Goal: Information Seeking & Learning: Learn about a topic

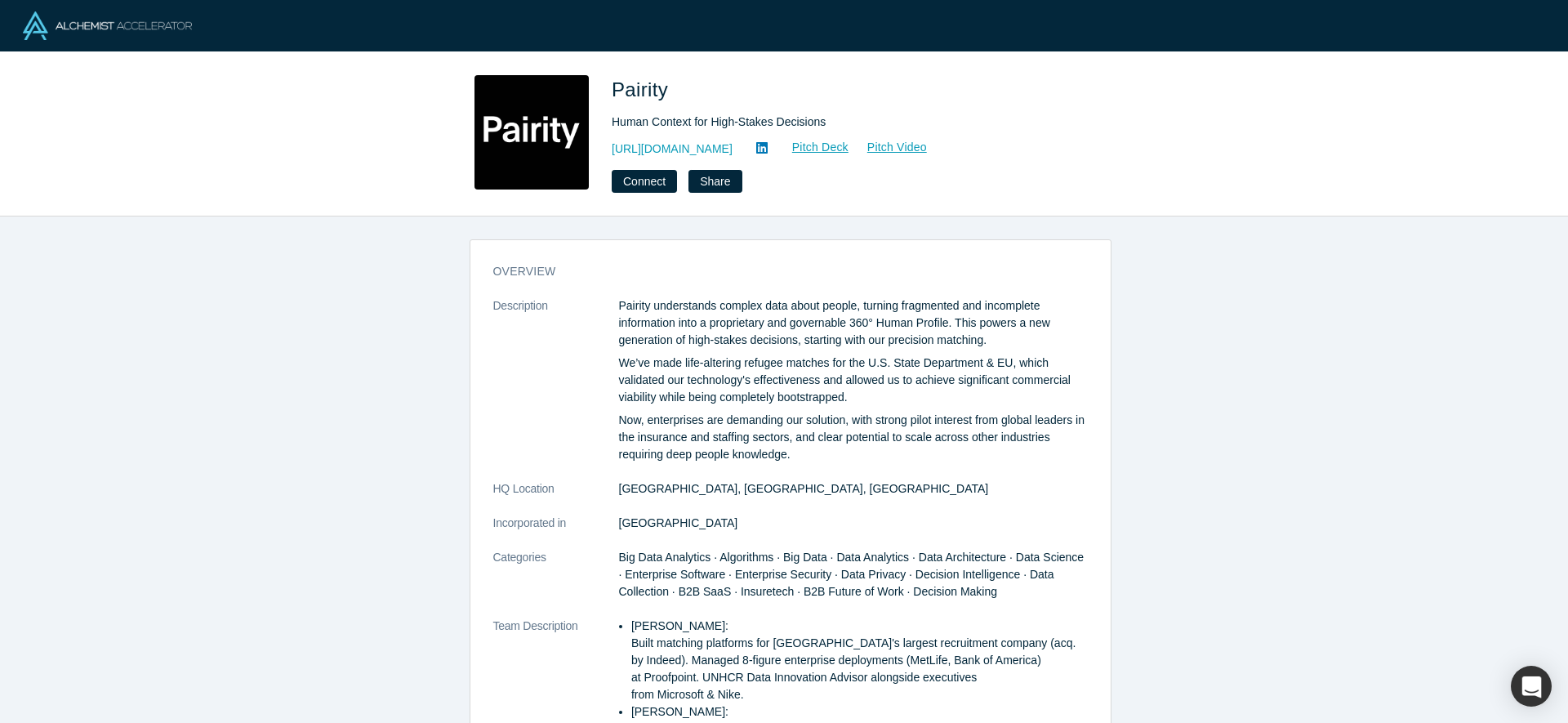
click at [682, 310] on p "Pairity understands complex data about people, turning fragmented and incomplet…" at bounding box center [853, 323] width 469 height 51
click at [711, 324] on p "Pairity understands complex data about people, turning fragmented and incomplet…" at bounding box center [853, 323] width 469 height 51
click at [693, 329] on p "Pairity understands complex data about people, turning fragmented and incomplet…" at bounding box center [853, 323] width 469 height 51
click at [688, 329] on p "Pairity understands complex data about people, turning fragmented and incomplet…" at bounding box center [853, 323] width 469 height 51
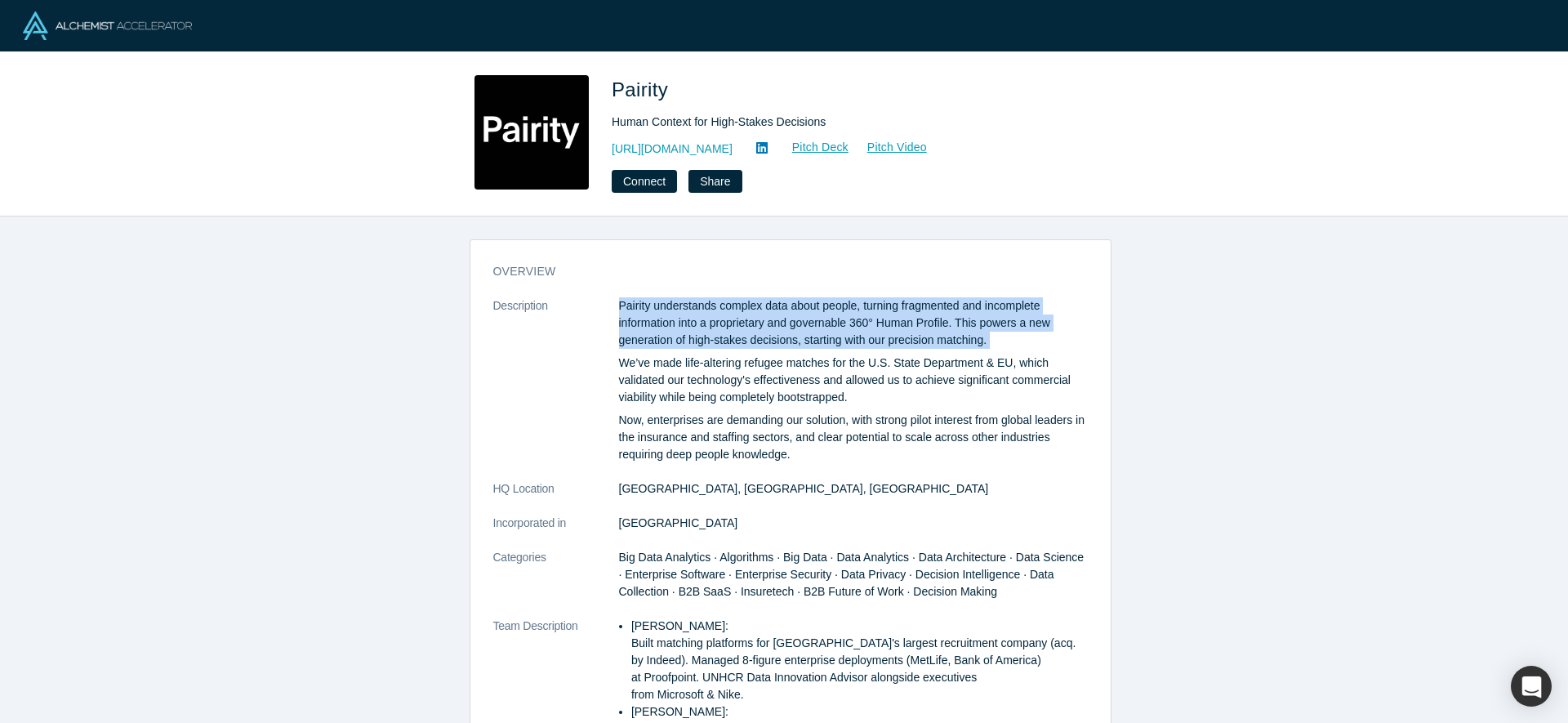
click at [688, 329] on p "Pairity understands complex data about people, turning fragmented and incomplet…" at bounding box center [853, 323] width 469 height 51
click at [855, 322] on p "Pairity understands complex data about people, turning fragmented and incomplet…" at bounding box center [853, 323] width 469 height 51
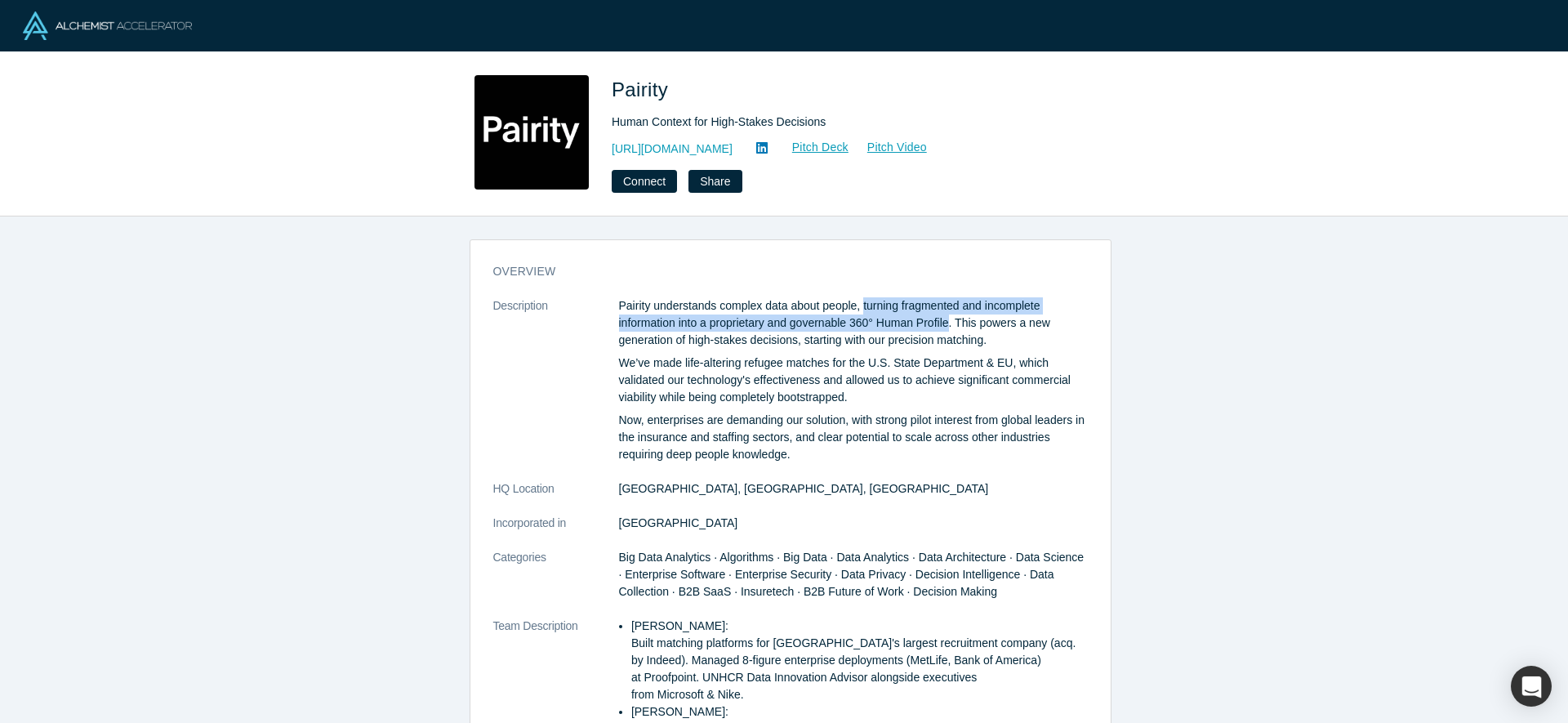
drag, startPoint x: 860, startPoint y: 304, endPoint x: 943, endPoint y: 329, distance: 86.7
click at [943, 329] on p "Pairity understands complex data about people, turning fragmented and incomplet…" at bounding box center [853, 323] width 469 height 51
copy p "turning fragmented and incomplete information into a proprietary and governable…"
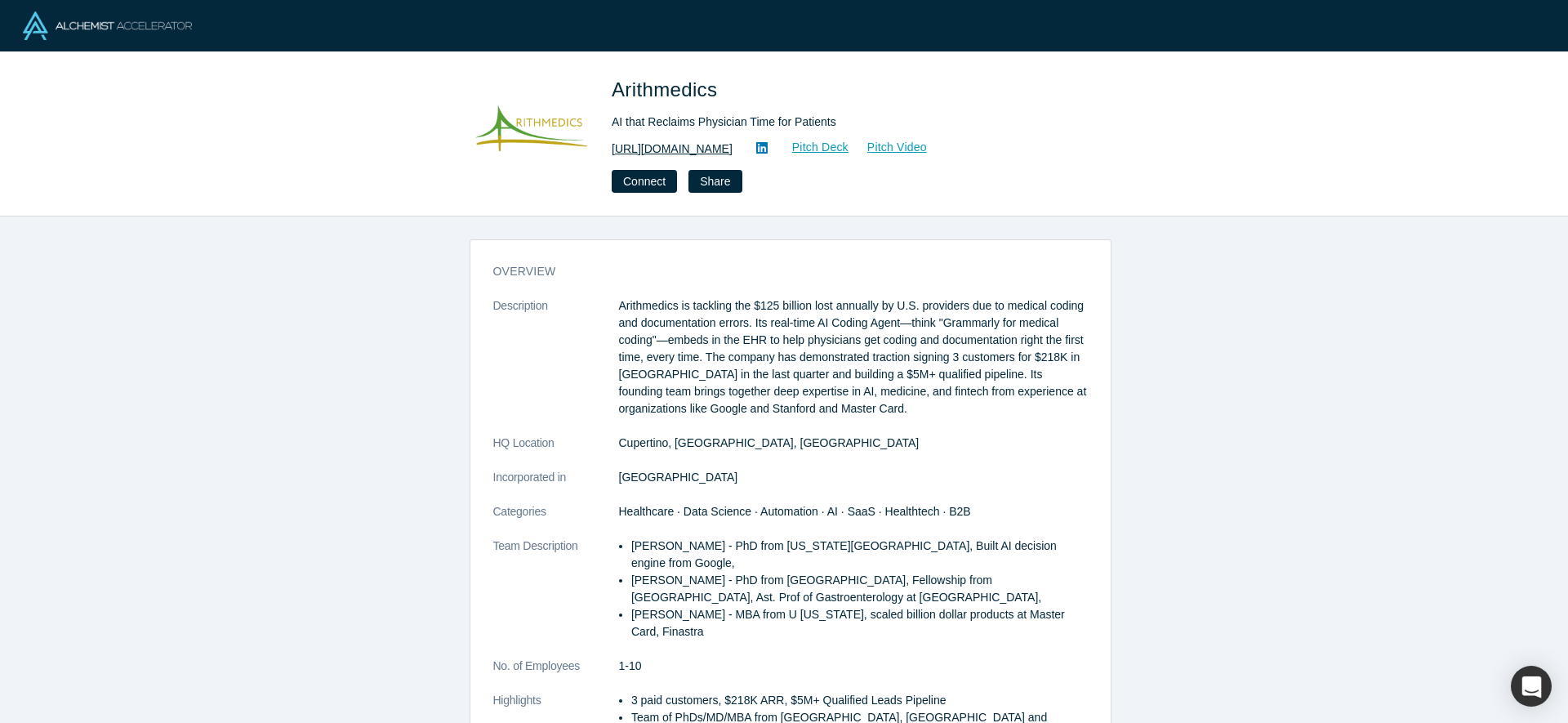
click at [698, 149] on link "https://arithmedics.com" at bounding box center [672, 149] width 121 height 17
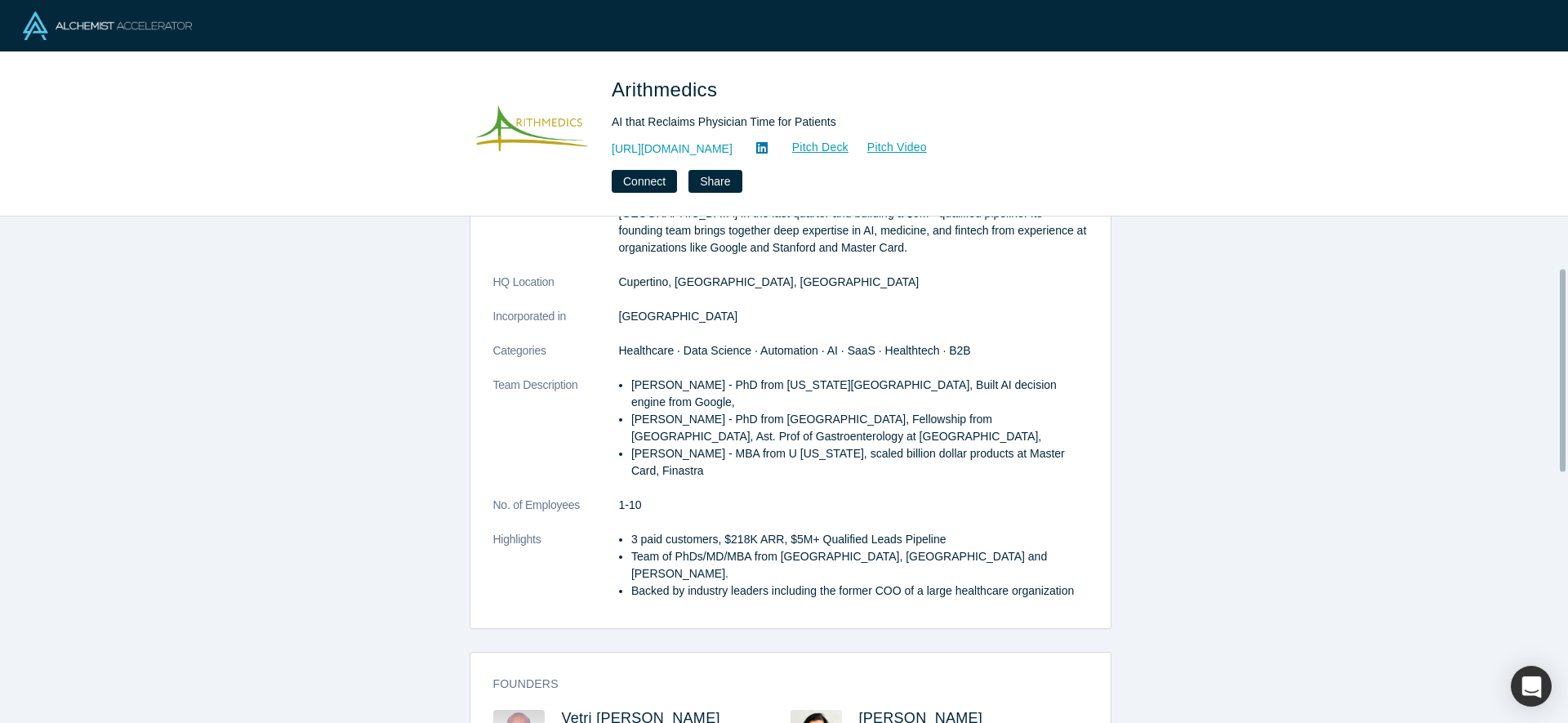
scroll to position [68, 0]
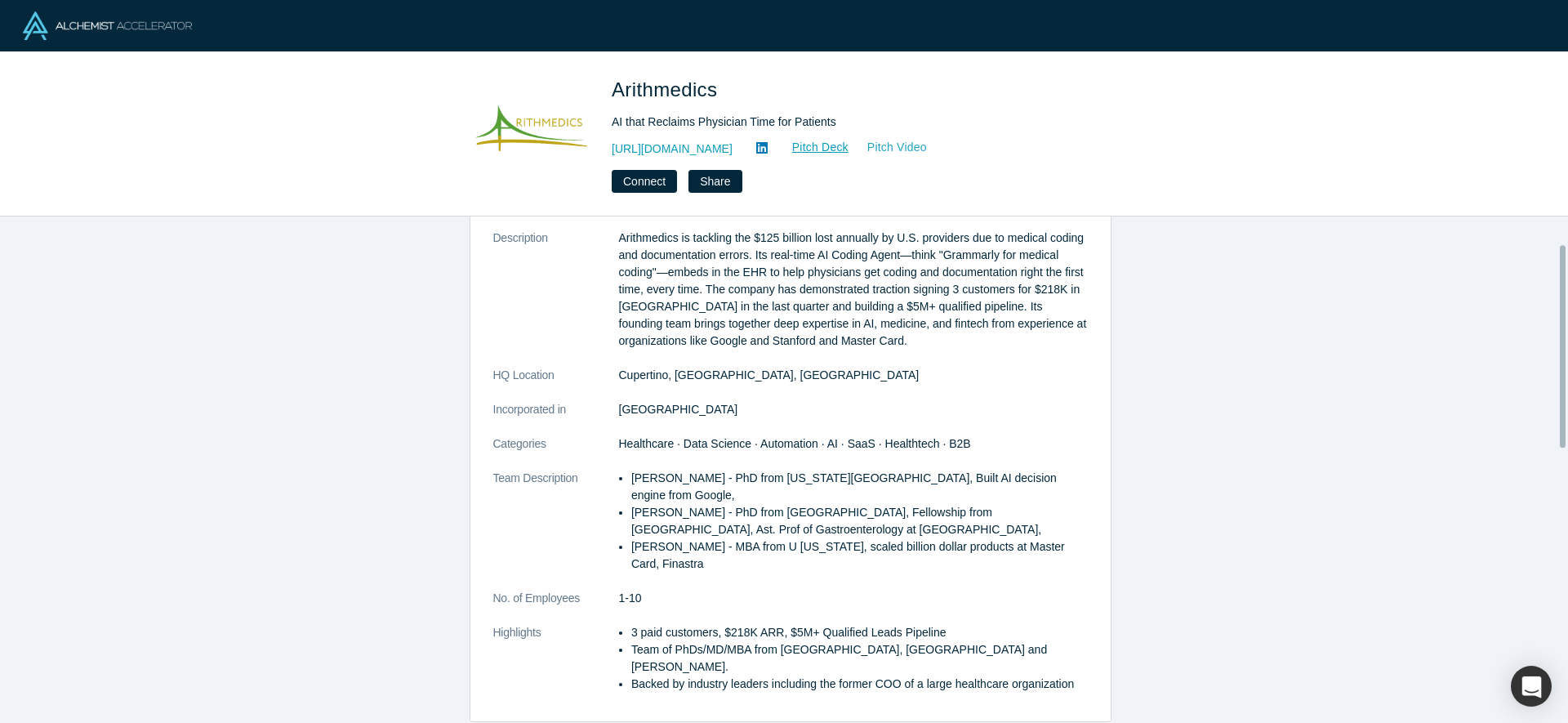
click at [898, 148] on link "Pitch Video" at bounding box center [888, 147] width 78 height 19
click at [811, 149] on link "Pitch Deck" at bounding box center [811, 147] width 75 height 19
click at [907, 147] on link "Pitch Video" at bounding box center [888, 147] width 78 height 19
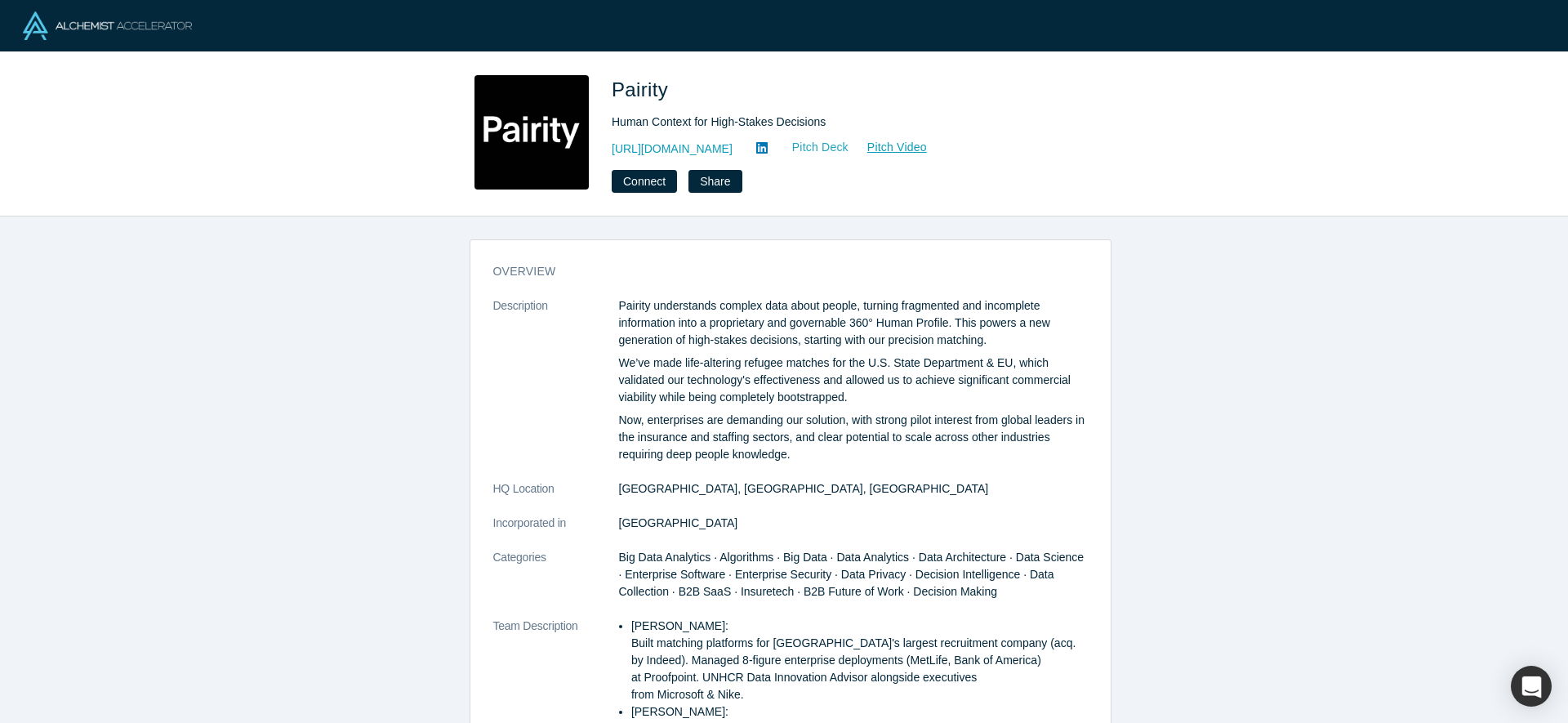
click at [786, 142] on link "Pitch Deck" at bounding box center [811, 147] width 75 height 19
click at [859, 153] on link "Pitch Video" at bounding box center [888, 147] width 78 height 19
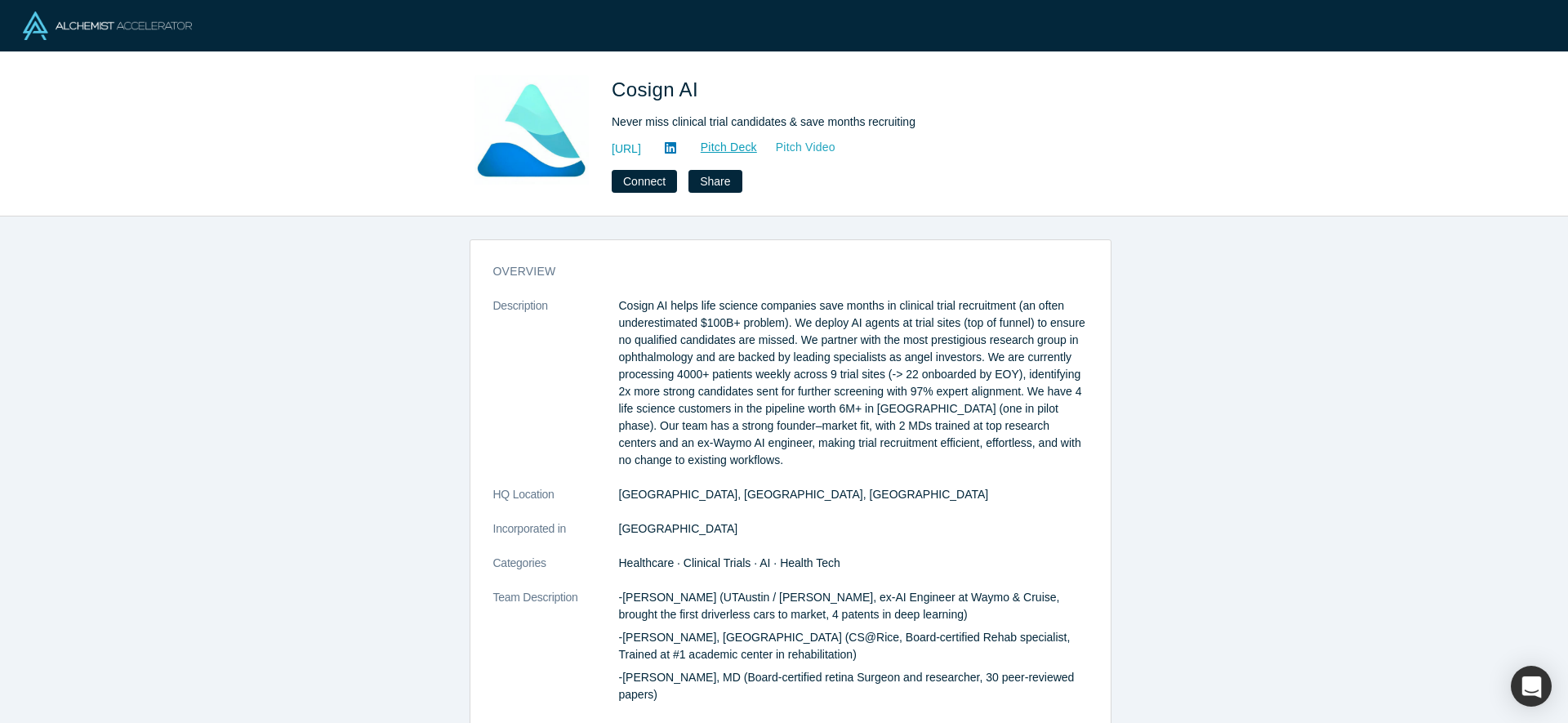
click at [837, 144] on link "Pitch Video" at bounding box center [796, 147] width 78 height 19
click at [758, 151] on link "Pitch Deck" at bounding box center [720, 147] width 75 height 19
click at [641, 145] on link "https://co-sign.ai/" at bounding box center [627, 149] width 30 height 17
click at [711, 308] on p "Cosign AI helps life science companies save months in clinical trial recruitmen…" at bounding box center [853, 383] width 469 height 171
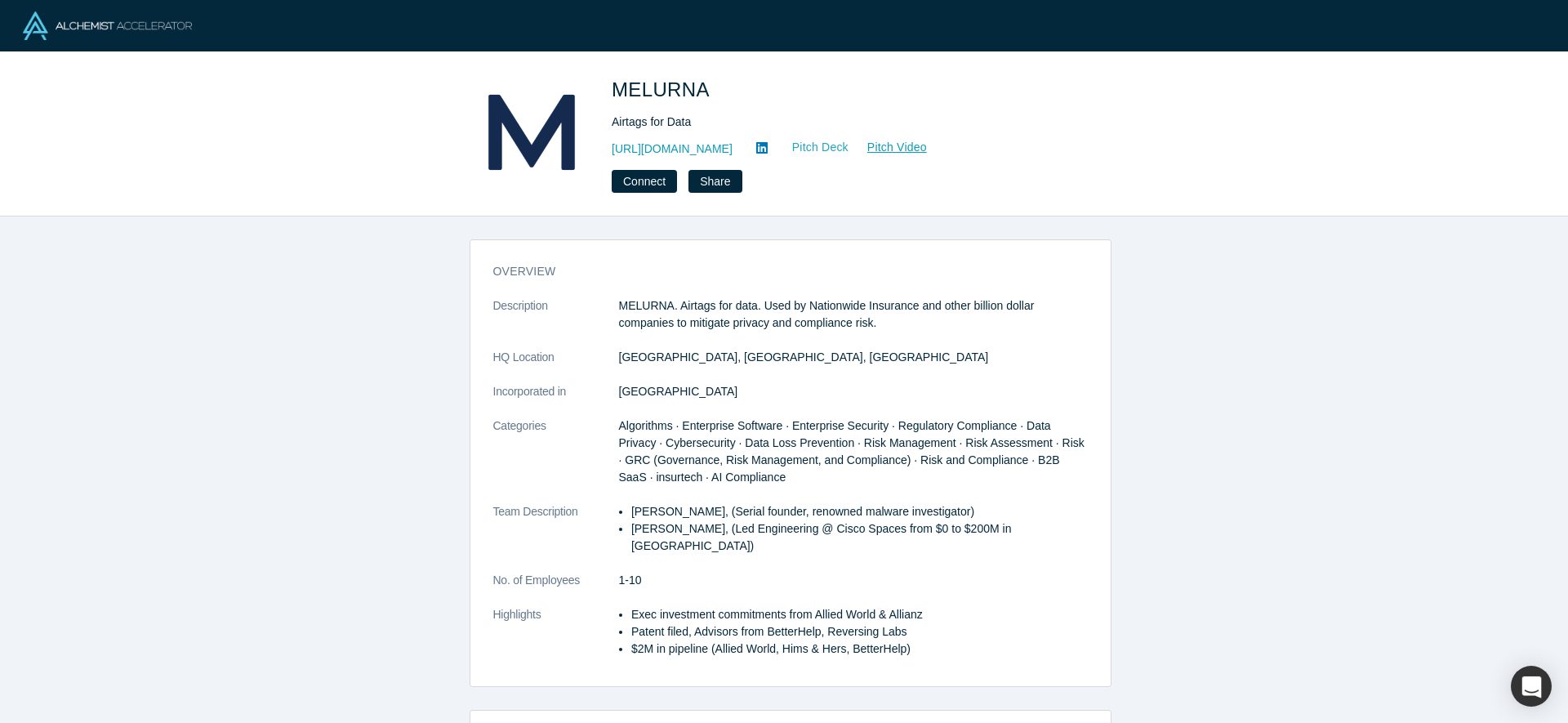
click at [838, 145] on link "Pitch Deck" at bounding box center [811, 147] width 75 height 19
click at [913, 142] on link "Pitch Video" at bounding box center [888, 147] width 78 height 19
click at [702, 139] on div "[URL][DOMAIN_NAME] Pitch Deck Pitch Video" at bounding box center [840, 149] width 457 height 20
click at [702, 147] on link "[URL][DOMAIN_NAME]" at bounding box center [672, 149] width 121 height 17
click at [675, 304] on p "MELURNA. Airtags for data. Used by Nationwide Insurance and other billion dolla…" at bounding box center [853, 315] width 469 height 35
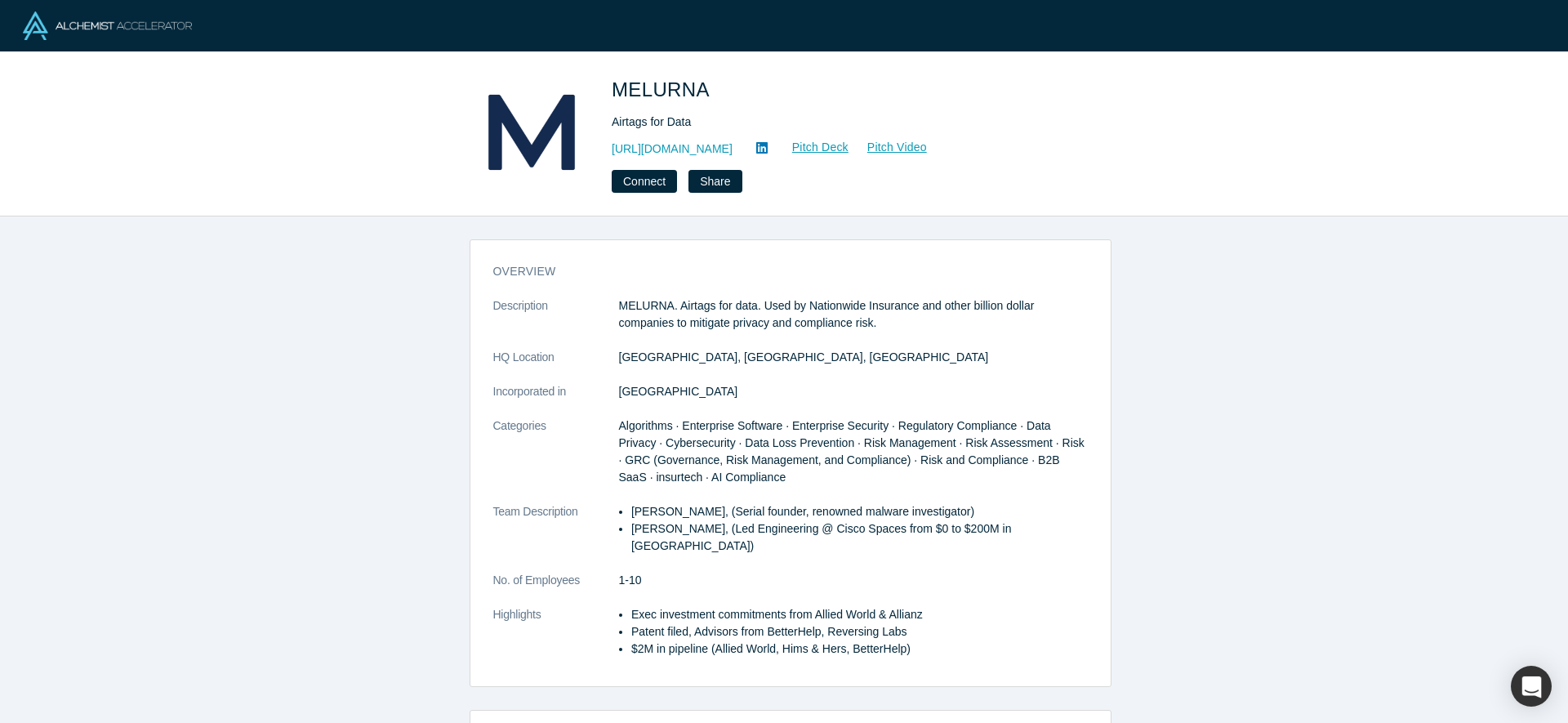
click at [690, 298] on p "MELURNA. Airtags for data. Used by Nationwide Insurance and other billion dolla…" at bounding box center [853, 315] width 469 height 35
click at [673, 303] on p "MELURNA. Airtags for data. Used by Nationwide Insurance and other billion dolla…" at bounding box center [853, 315] width 469 height 35
drag, startPoint x: 672, startPoint y: 306, endPoint x: 768, endPoint y: 315, distance: 96.4
click at [768, 315] on p "MELURNA. Airtags for data. Used by Nationwide Insurance and other billion dolla…" at bounding box center [853, 315] width 469 height 35
click at [694, 301] on p "MELURNA. Airtags for data. Used by Nationwide Insurance and other billion dolla…" at bounding box center [853, 315] width 469 height 35
